Goal: Task Accomplishment & Management: Complete application form

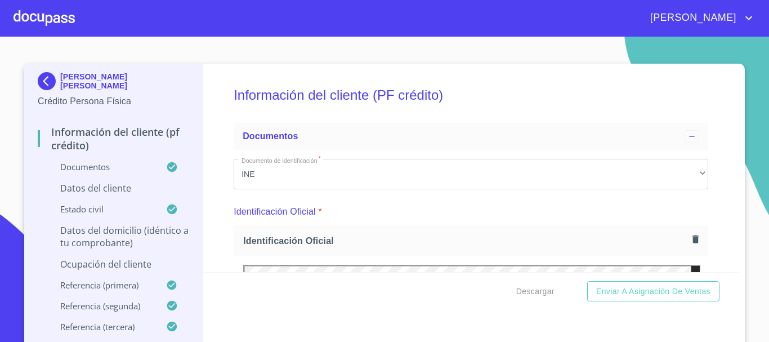
scroll to position [3665, 0]
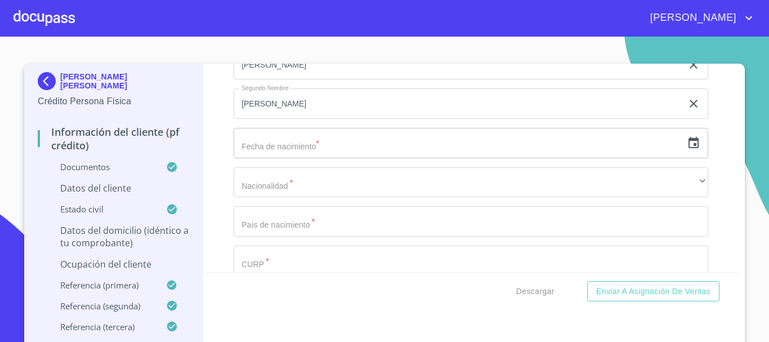
click at [34, 14] on div at bounding box center [44, 18] width 61 height 36
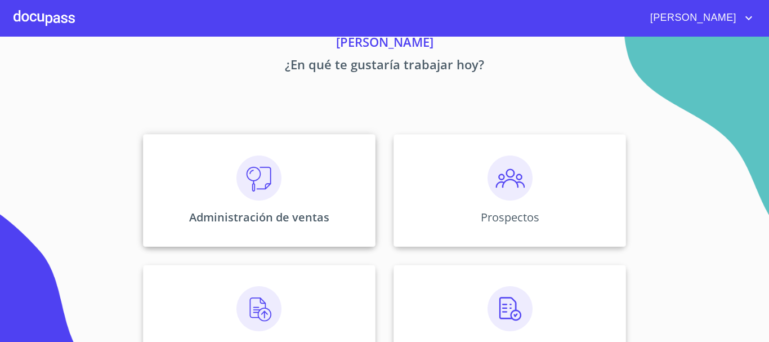
scroll to position [113, 0]
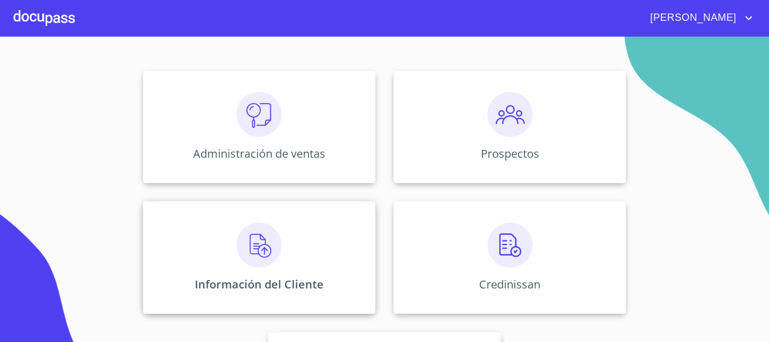
click at [227, 253] on div "Información del Cliente" at bounding box center [259, 257] width 232 height 113
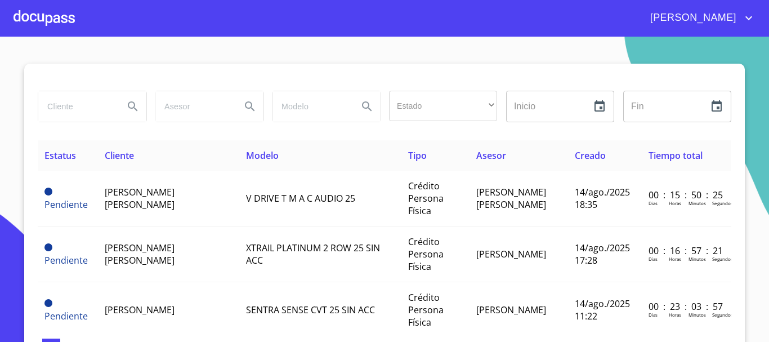
click at [93, 96] on input "search" at bounding box center [76, 106] width 77 height 30
type input "[PERSON_NAME]"
click at [130, 106] on icon "Search" at bounding box center [133, 106] width 10 height 10
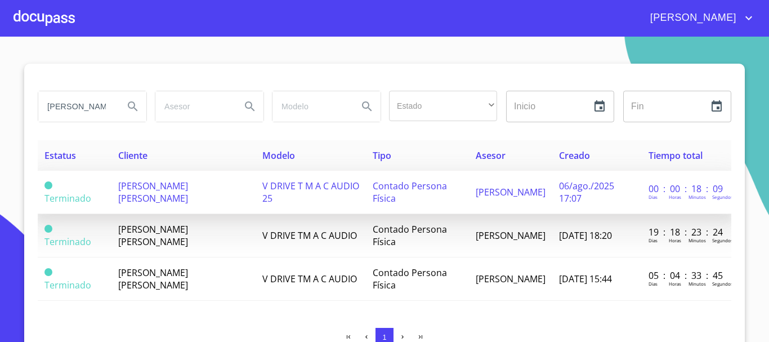
click at [223, 192] on td "[PERSON_NAME] [PERSON_NAME]" at bounding box center [183, 192] width 144 height 43
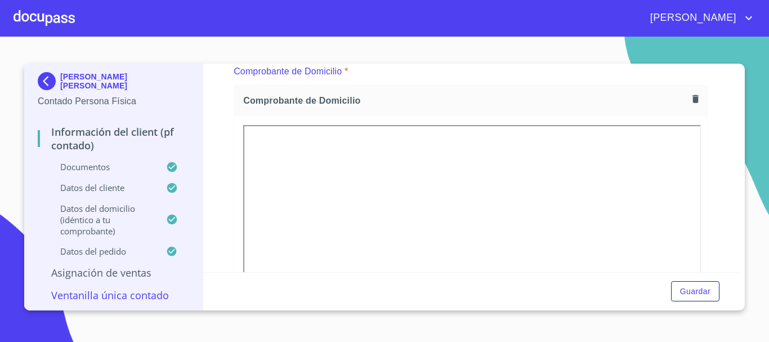
scroll to position [619, 0]
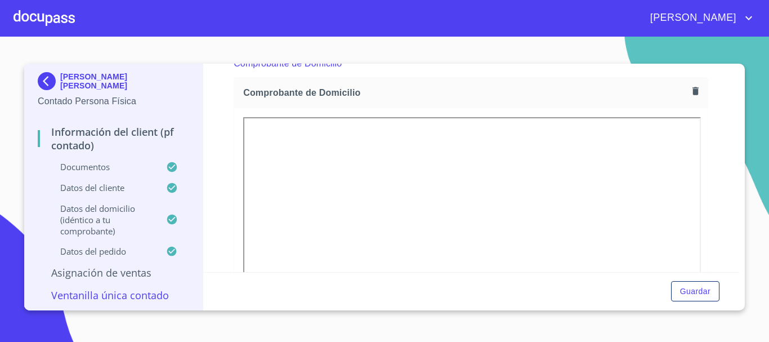
click at [690, 92] on icon "button" at bounding box center [695, 91] width 11 height 11
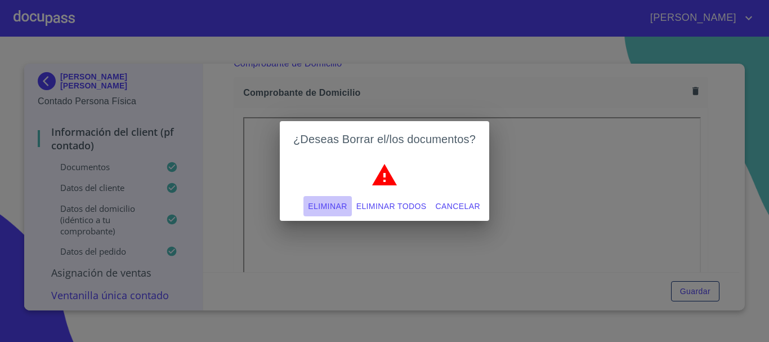
click at [324, 207] on span "Eliminar" at bounding box center [327, 206] width 39 height 14
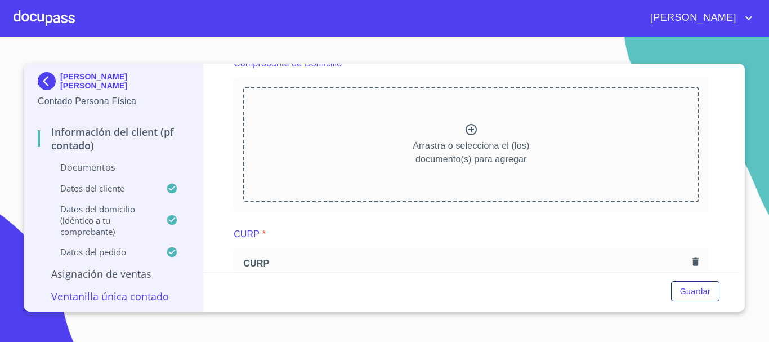
scroll to position [506, 0]
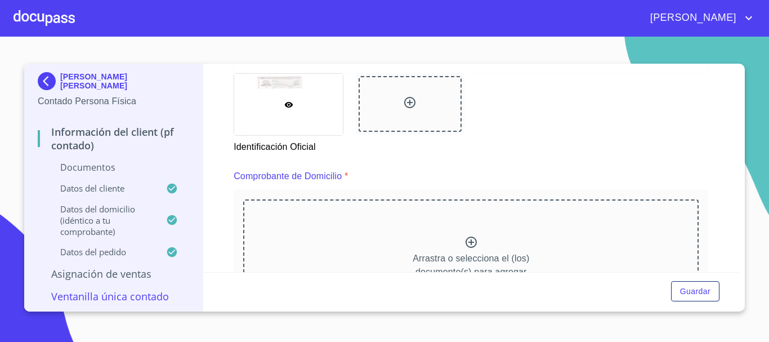
click at [464, 240] on icon at bounding box center [471, 242] width 14 height 14
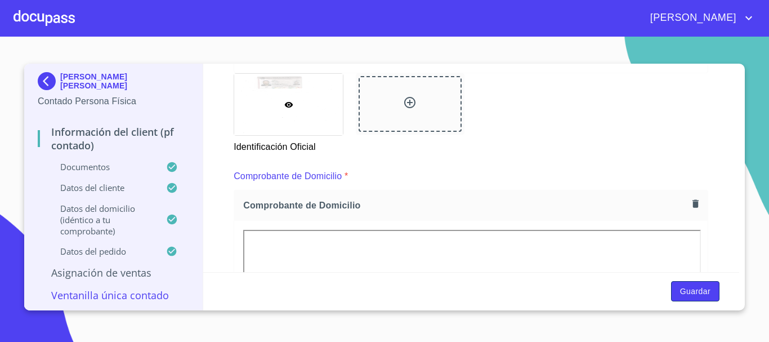
click at [704, 291] on span "Guardar" at bounding box center [695, 291] width 30 height 14
